Goal: Task Accomplishment & Management: Use online tool/utility

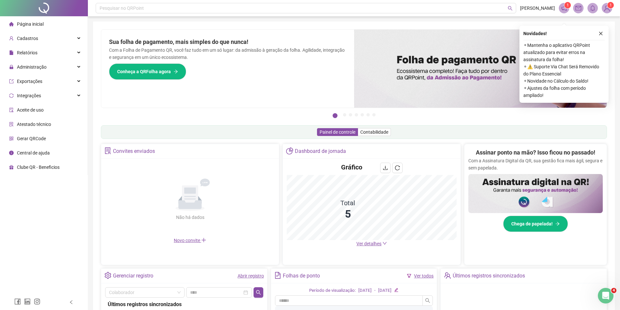
scroll to position [33, 0]
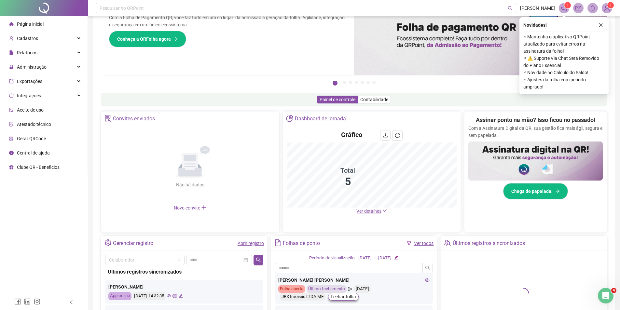
click at [171, 296] on icon "eye" at bounding box center [169, 296] width 4 height 4
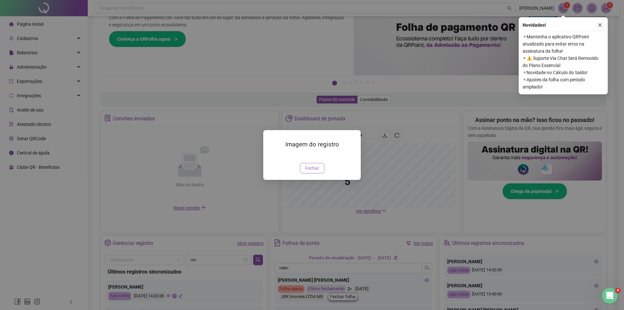
click at [315, 172] on span "Fechar" at bounding box center [312, 168] width 14 height 7
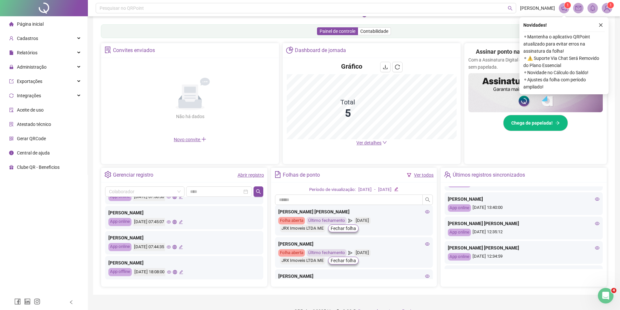
scroll to position [0, 0]
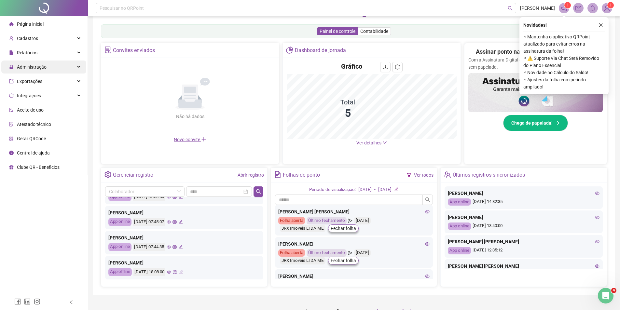
click at [32, 65] on span "Administração" at bounding box center [32, 66] width 30 height 5
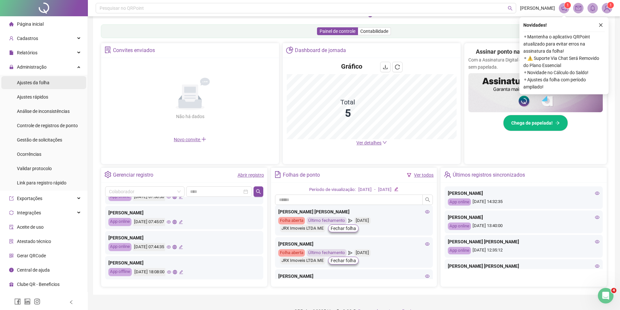
click at [36, 85] on span "Ajustes da folha" at bounding box center [33, 82] width 33 height 5
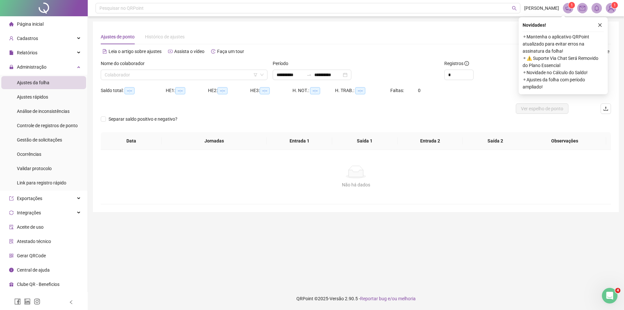
click at [182, 73] on input "search" at bounding box center [181, 75] width 153 height 10
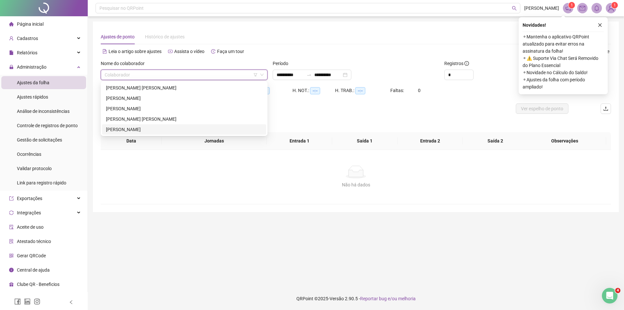
click at [143, 130] on div "[PERSON_NAME]" at bounding box center [184, 129] width 156 height 7
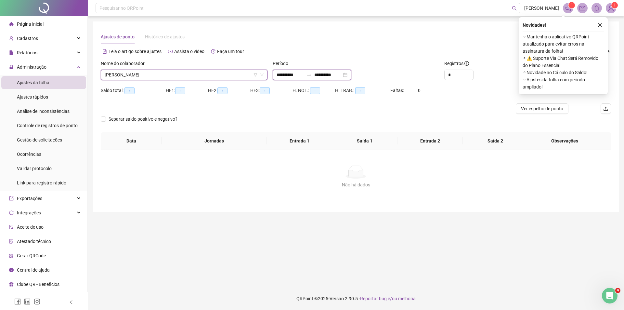
click at [288, 75] on input "**********" at bounding box center [290, 74] width 27 height 7
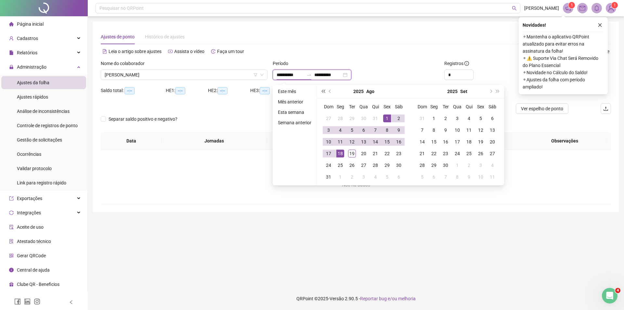
type input "**********"
click at [386, 116] on div "1" at bounding box center [387, 118] width 8 height 8
type input "**********"
click at [350, 152] on div "19" at bounding box center [352, 154] width 8 height 8
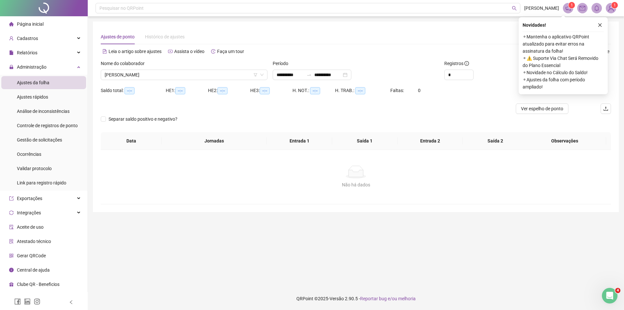
click at [598, 27] on button "button" at bounding box center [600, 25] width 8 height 8
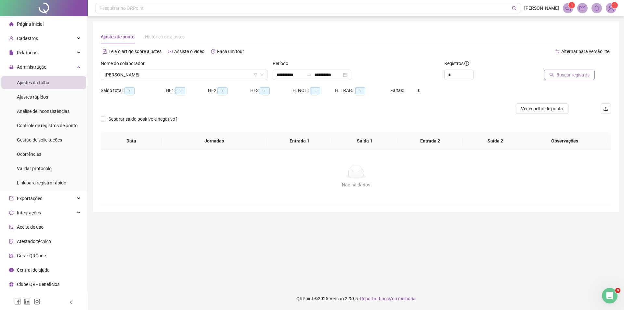
click at [574, 74] on span "Buscar registros" at bounding box center [573, 74] width 33 height 7
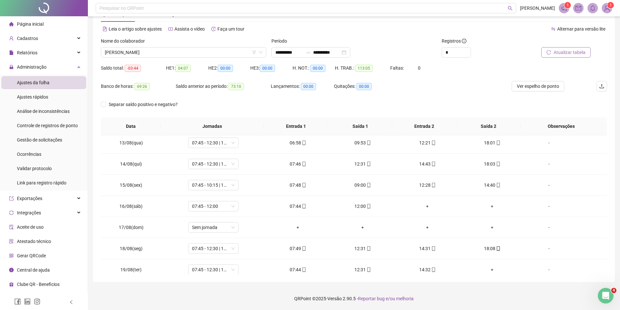
scroll to position [263, 0]
